Goal: Check status: Check status

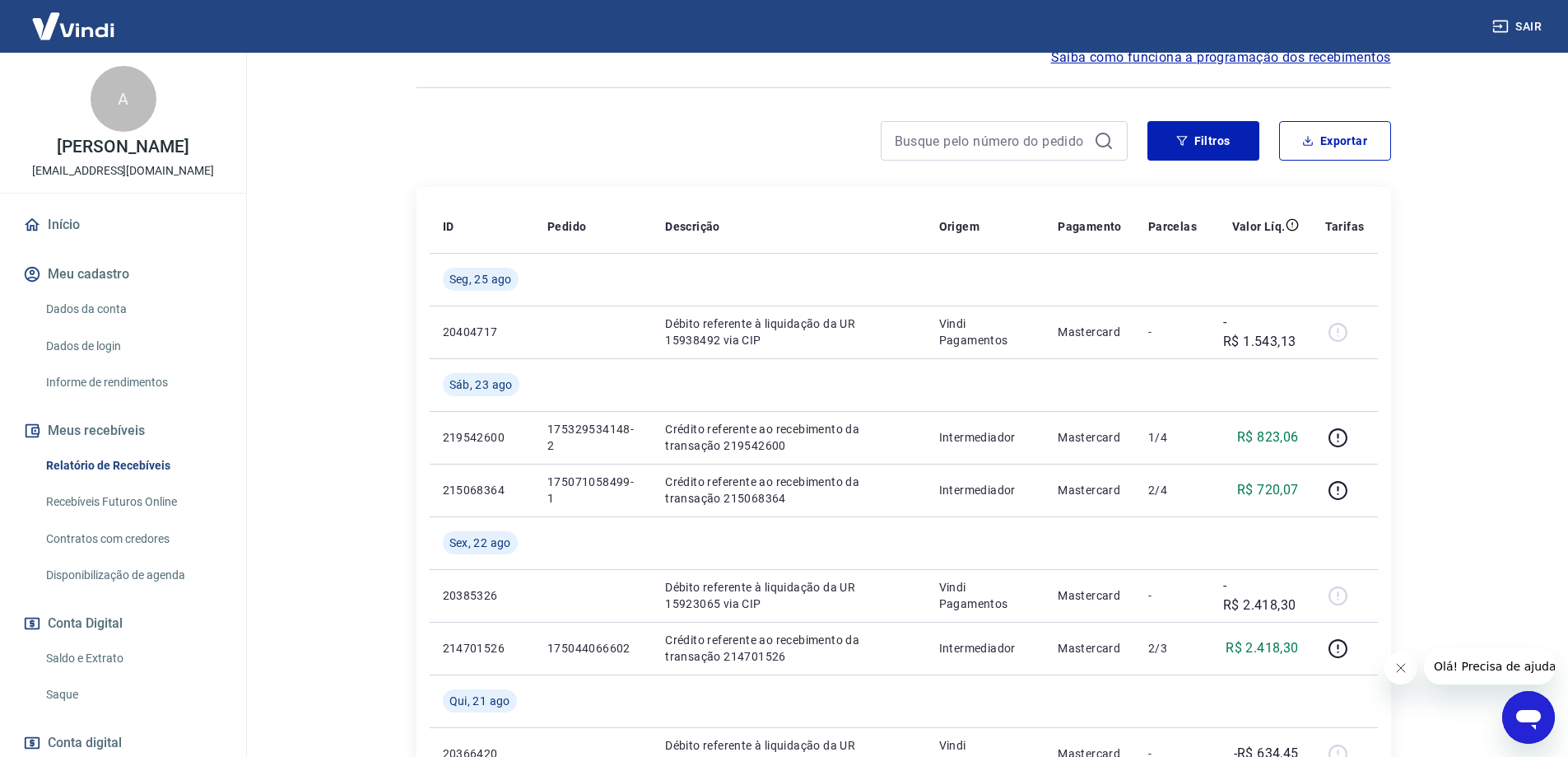
scroll to position [82, 0]
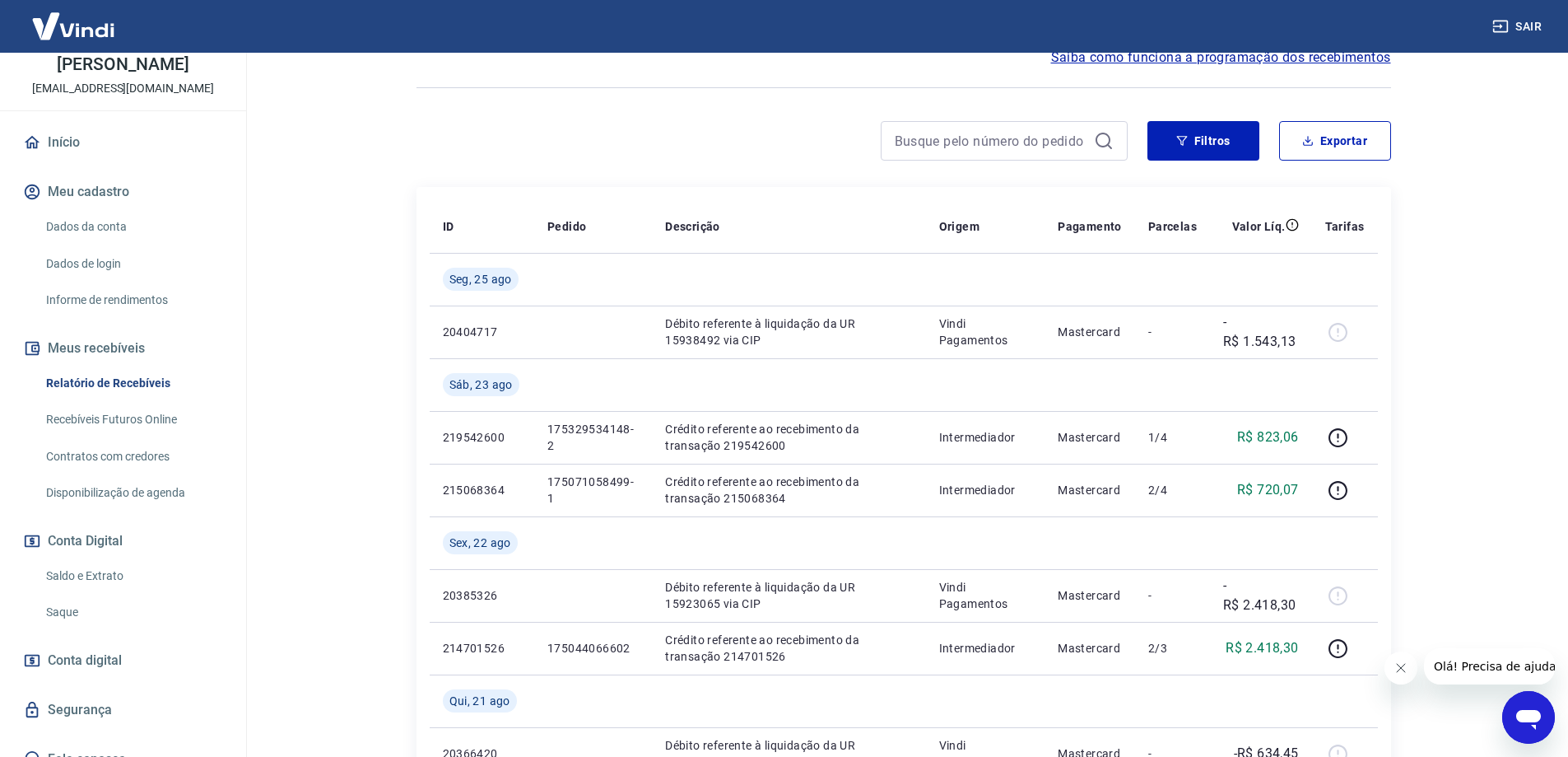
click at [106, 582] on link "Saldo e Extrato" at bounding box center [132, 576] width 187 height 34
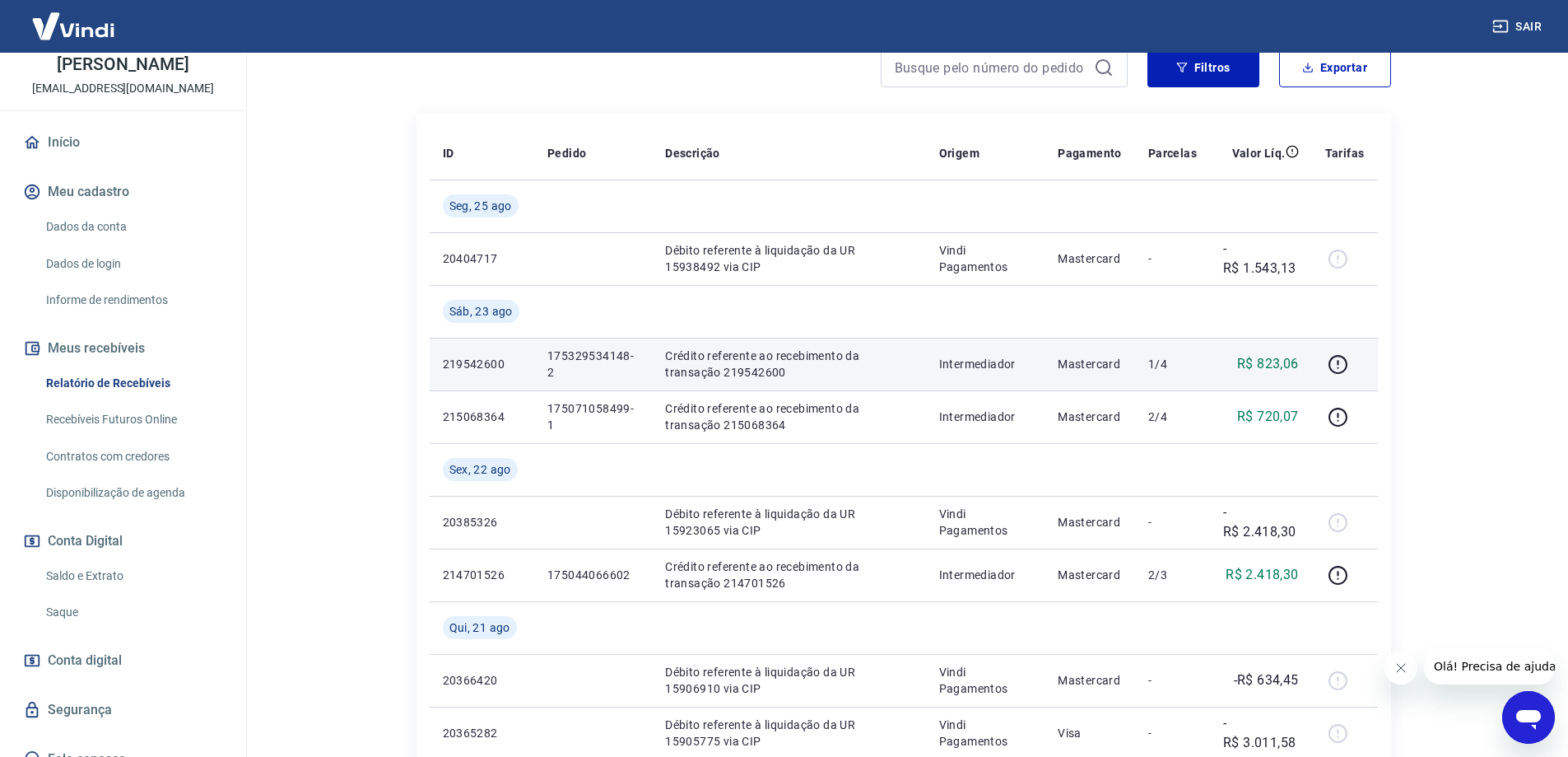
scroll to position [412, 0]
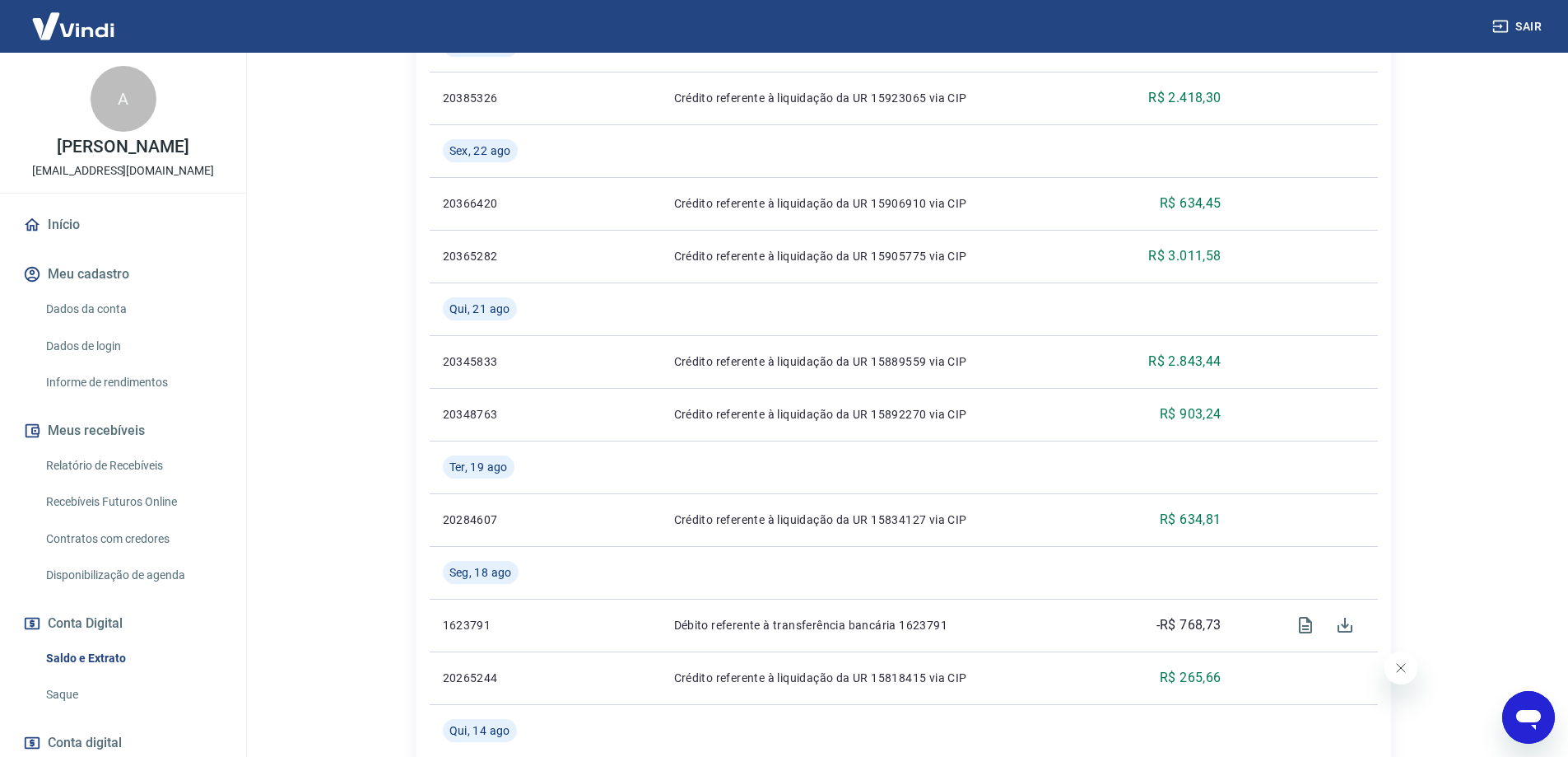
scroll to position [576, 0]
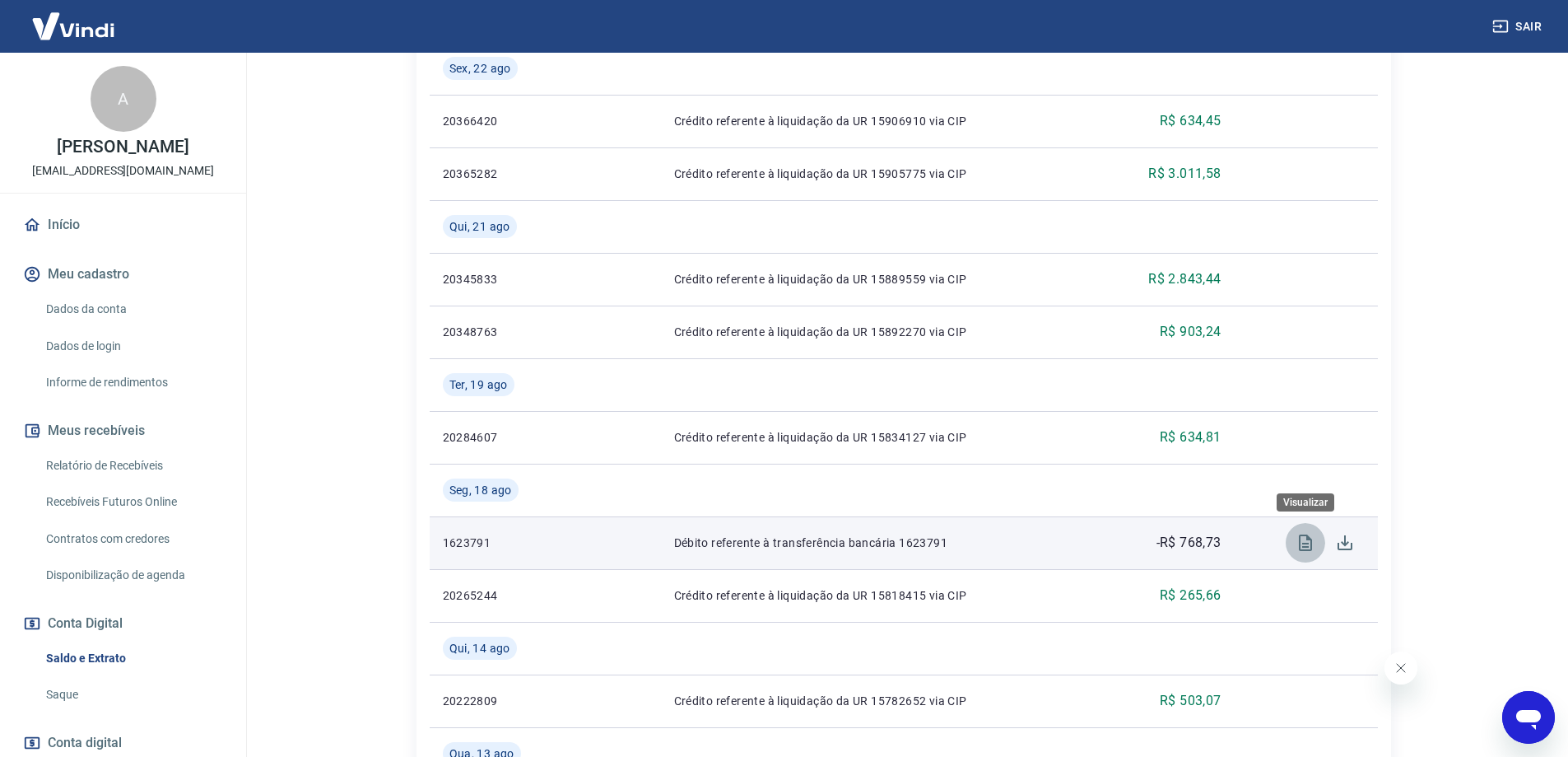
click at [1310, 526] on button "Visualizar" at bounding box center [1305, 543] width 39 height 39
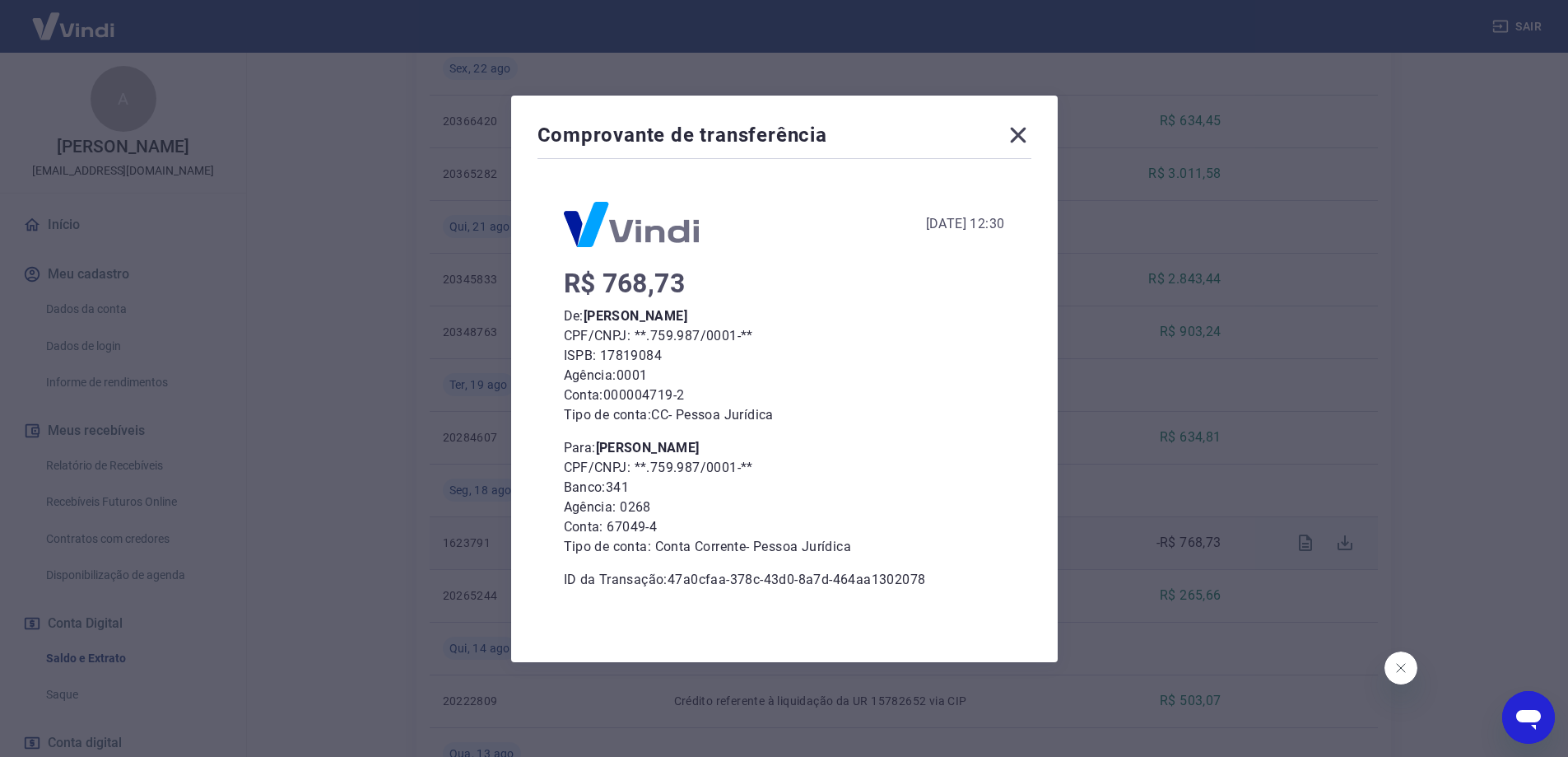
click at [1017, 137] on icon at bounding box center [1018, 134] width 26 height 26
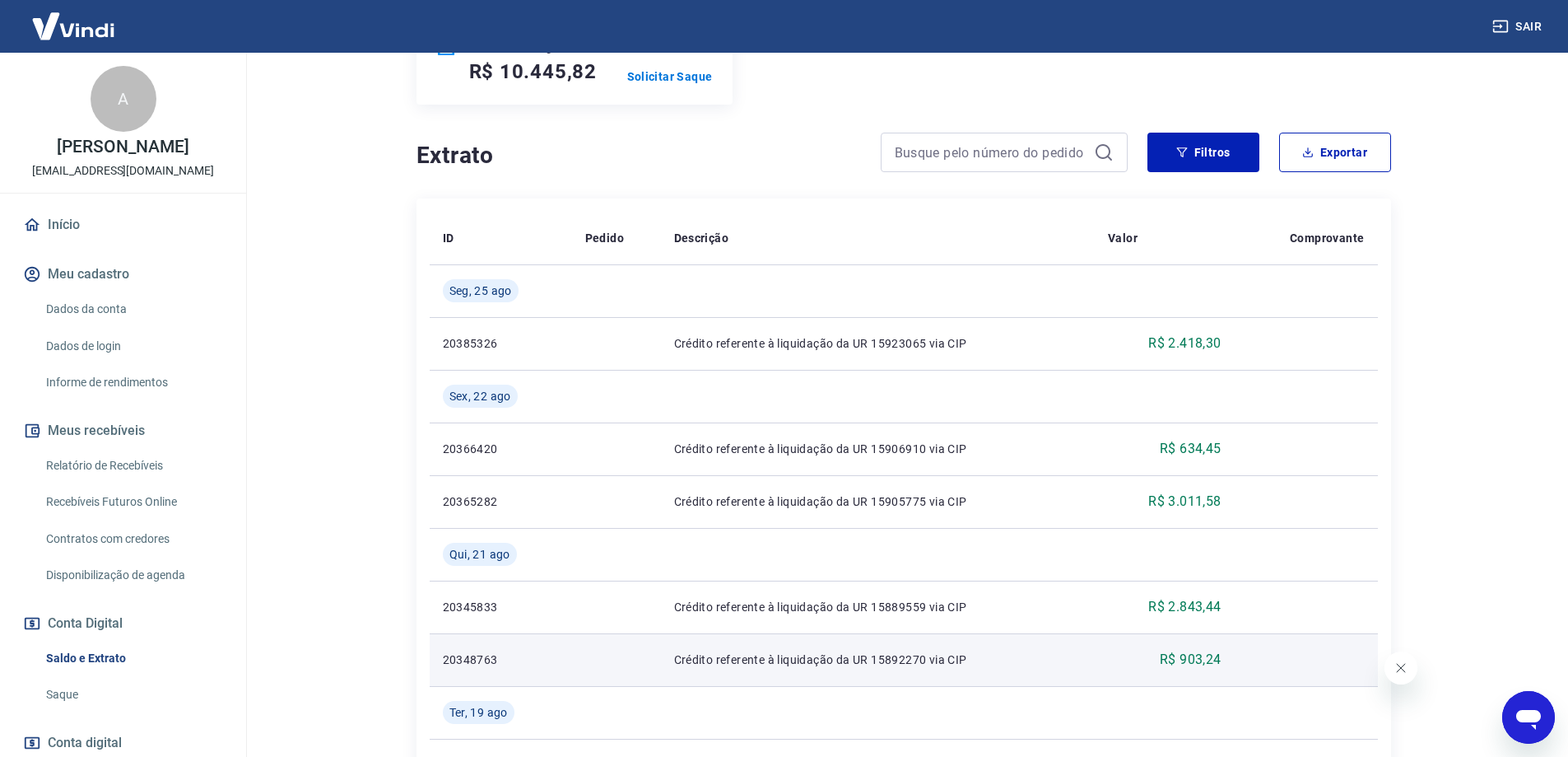
scroll to position [247, 0]
